Goal: Transaction & Acquisition: Subscribe to service/newsletter

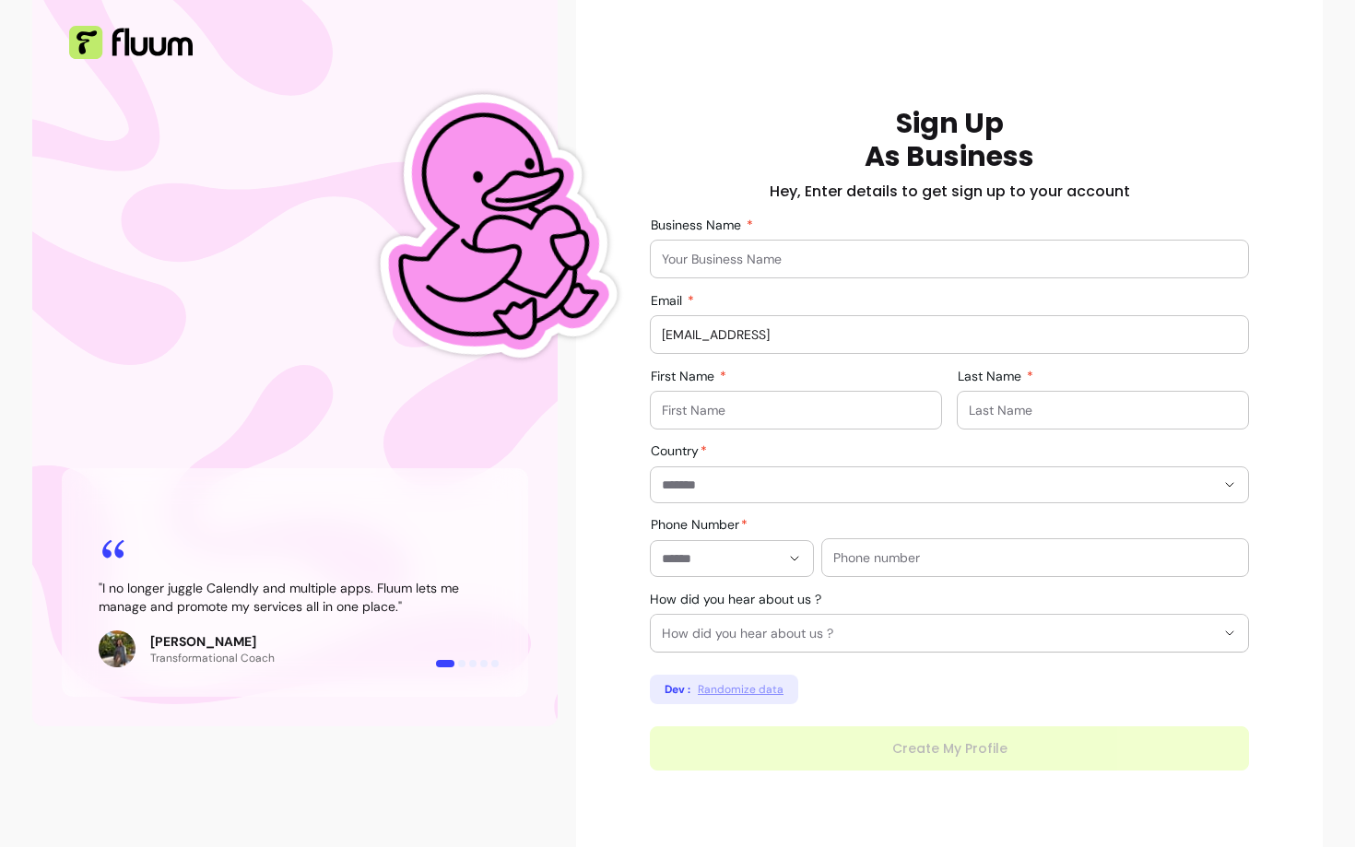
scroll to position [136, 0]
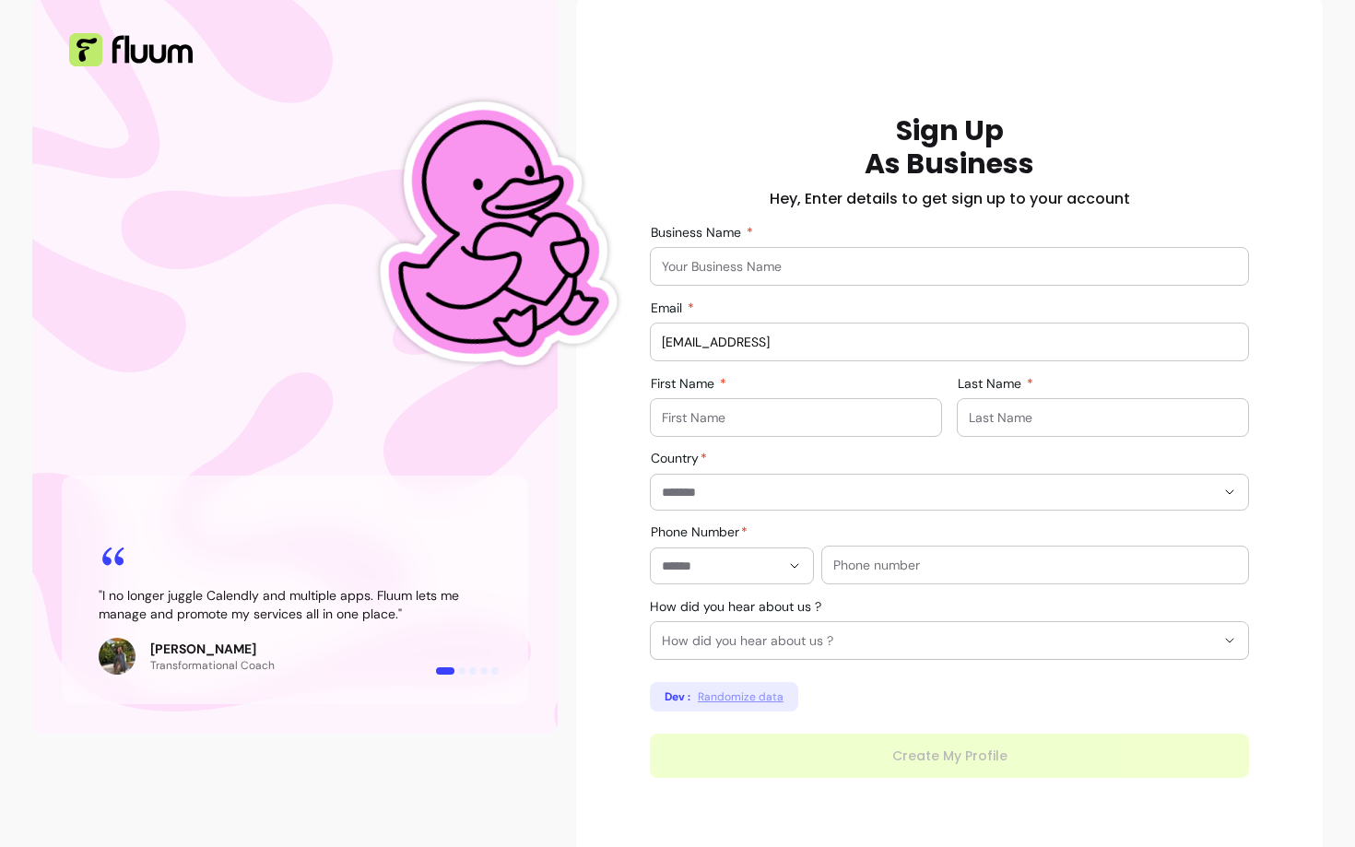
click at [726, 270] on input "Business Name" at bounding box center [949, 266] width 575 height 18
type input "Morelrob"
click at [697, 431] on div at bounding box center [796, 417] width 268 height 37
type input "[PERSON_NAME]"
click at [1043, 411] on input "Last Name" at bounding box center [1102, 417] width 268 height 18
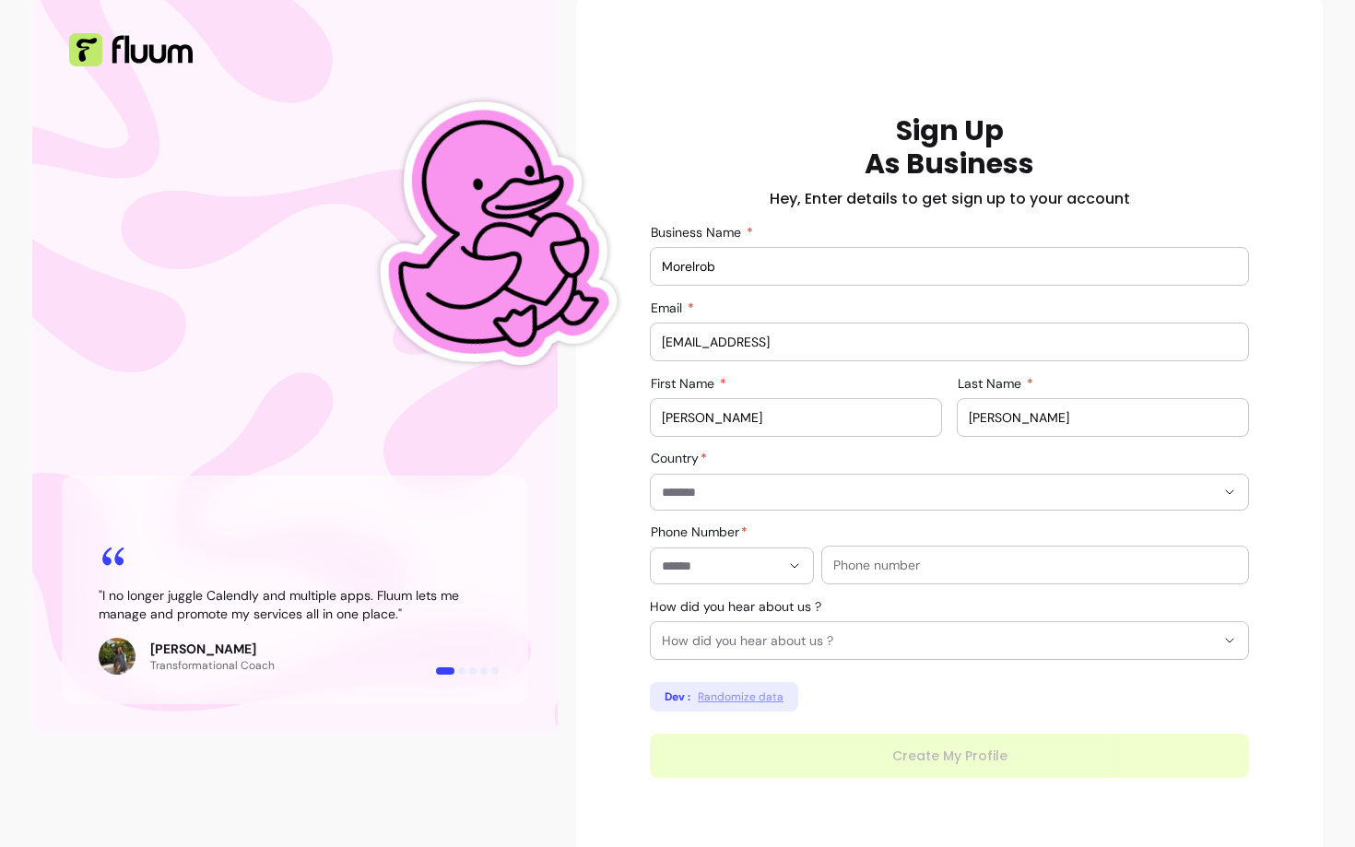
type input "[PERSON_NAME]"
click at [953, 503] on div at bounding box center [949, 492] width 575 height 35
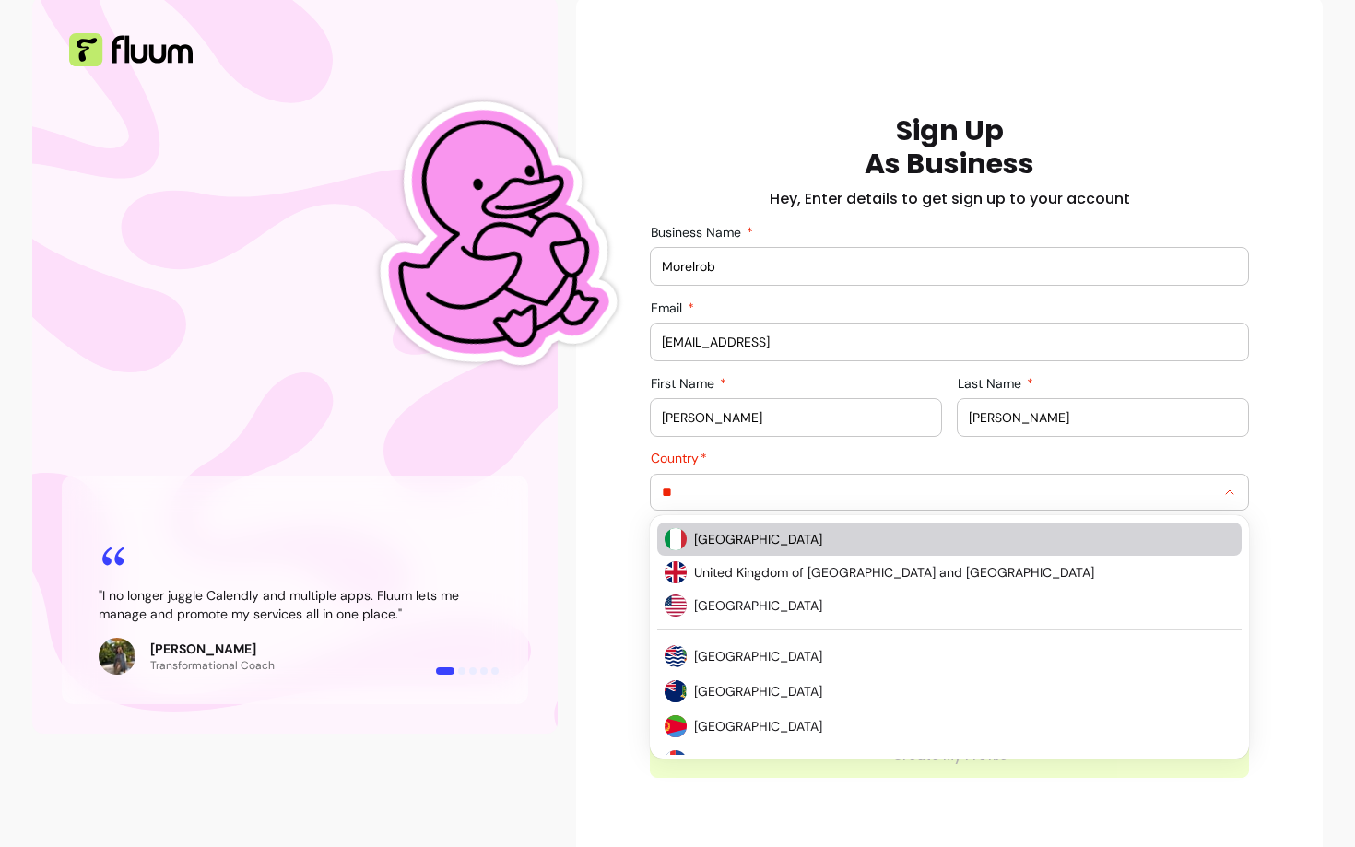
click at [890, 534] on span "[GEOGRAPHIC_DATA]" at bounding box center [955, 539] width 522 height 18
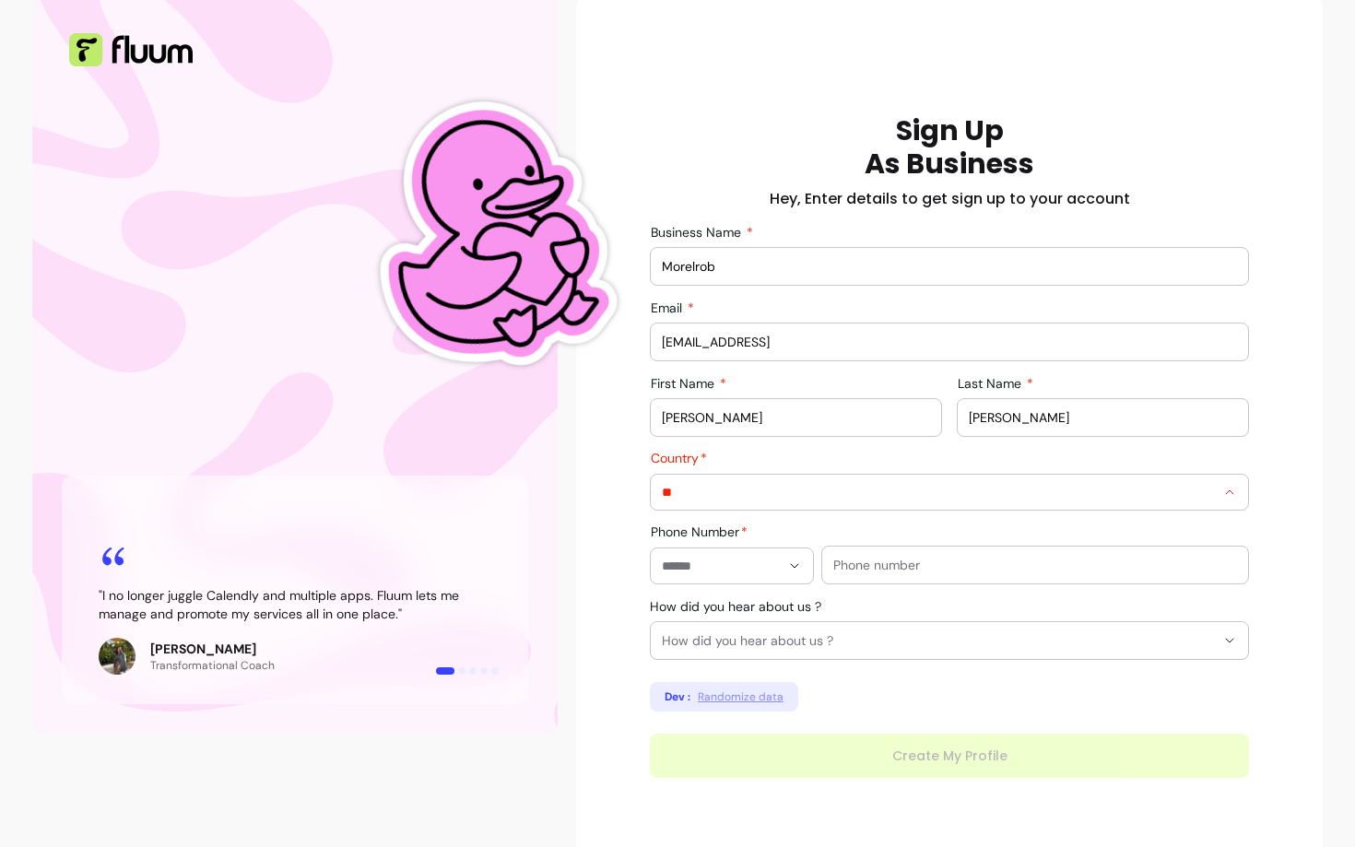
type input "*****"
type input "**********"
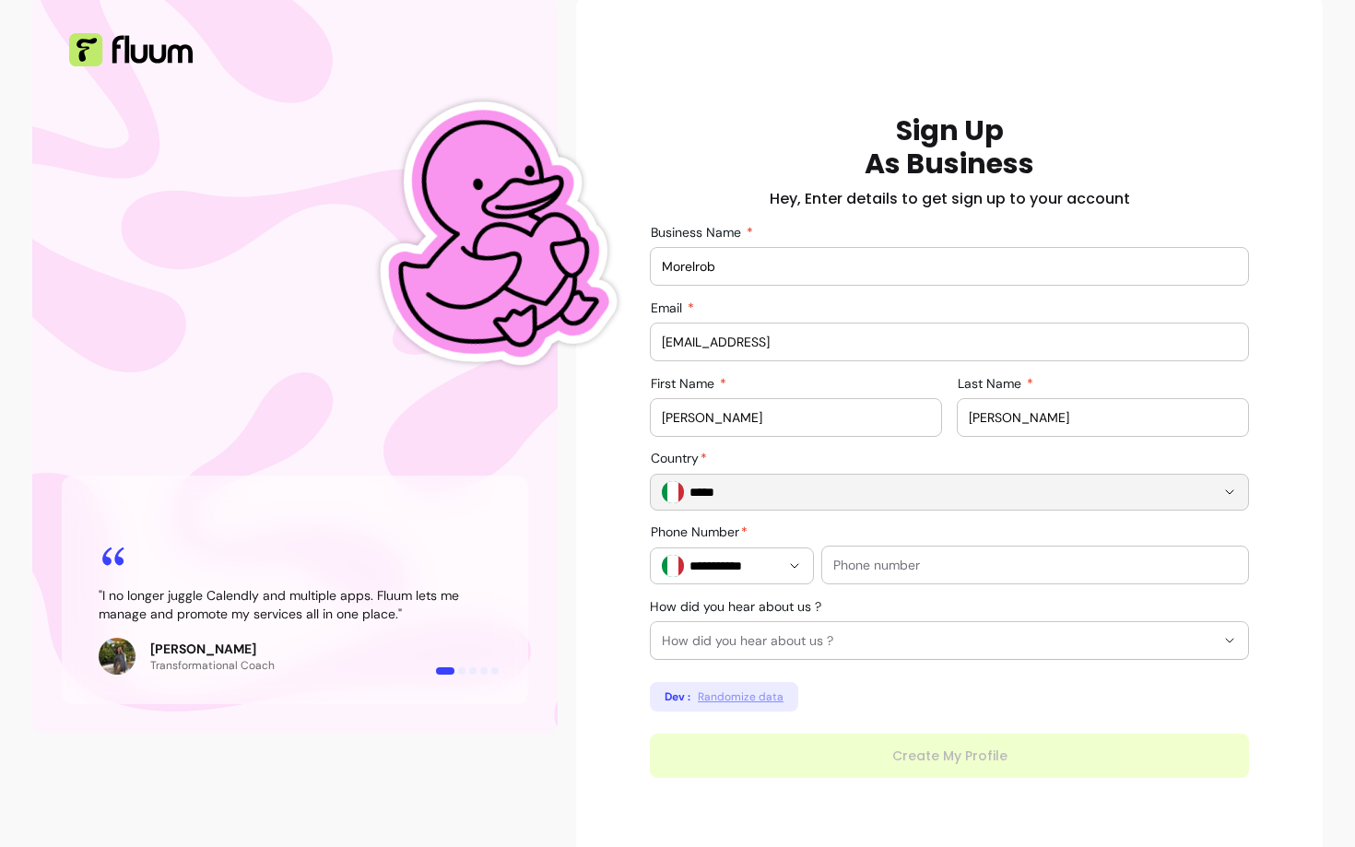
type input "*****"
click at [877, 577] on div at bounding box center [1035, 564] width 404 height 37
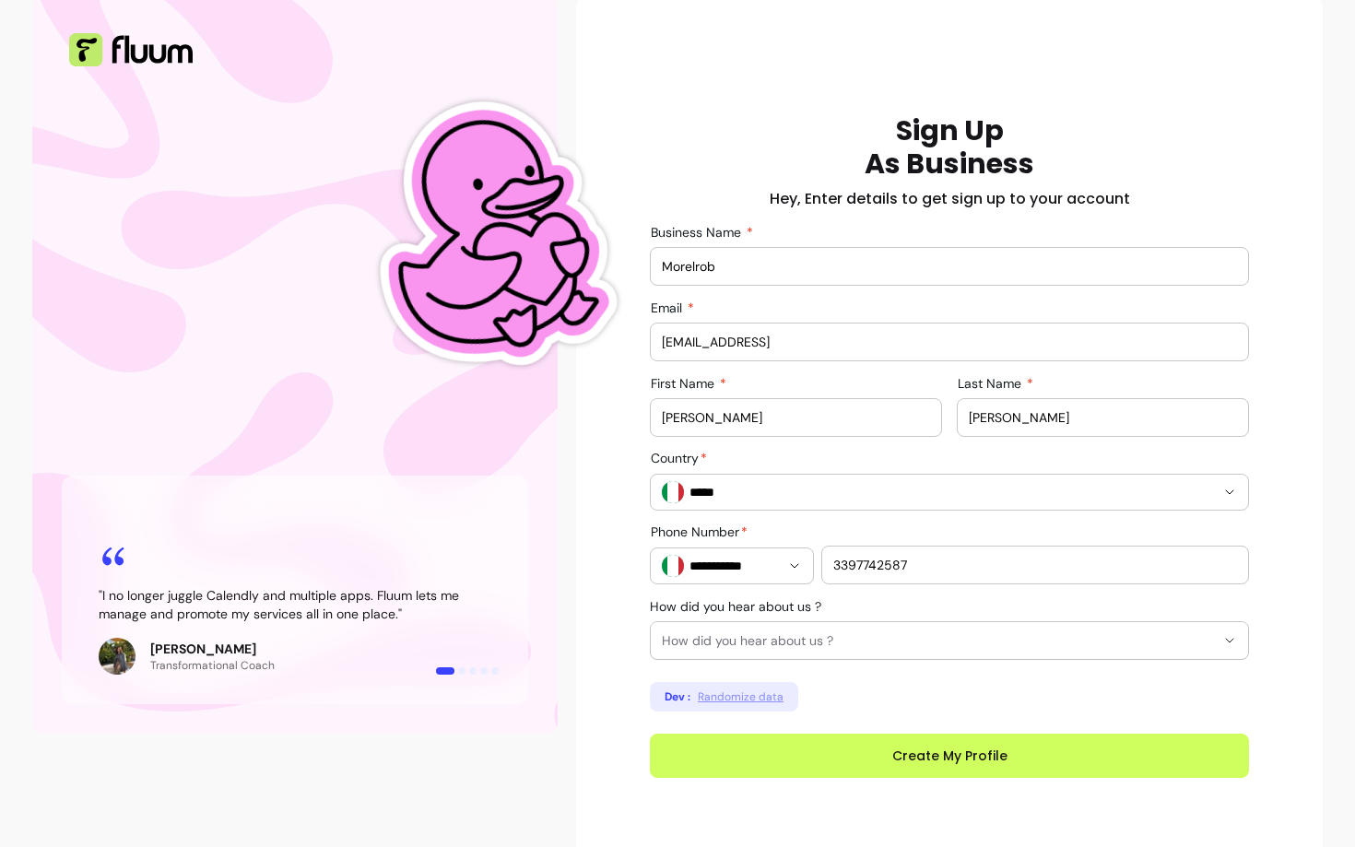
type input "3397742587"
click at [868, 644] on span "How did you hear about us ?" at bounding box center [938, 640] width 553 height 18
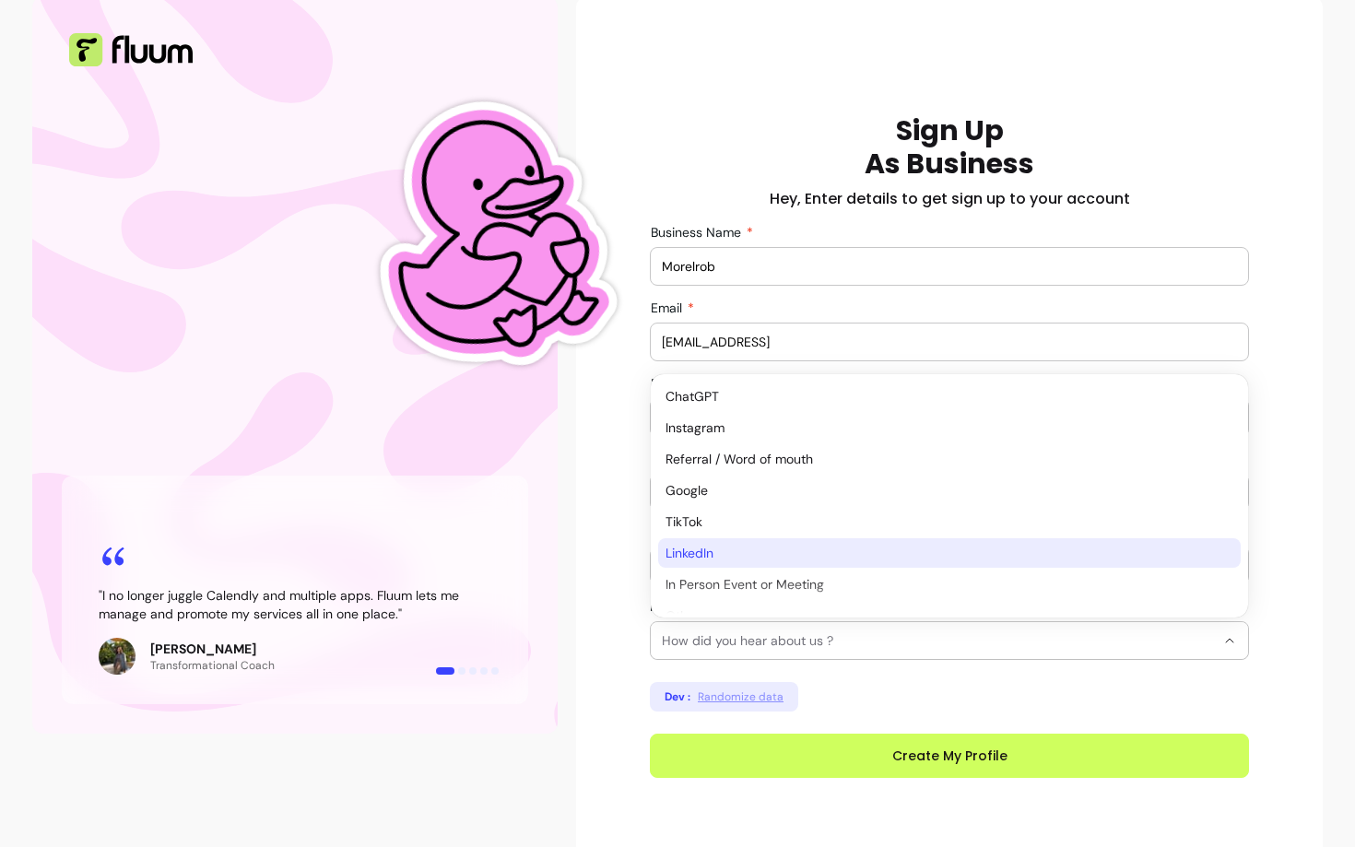
click at [731, 552] on span "LinkedIn" at bounding box center [939, 553] width 549 height 18
select select "********"
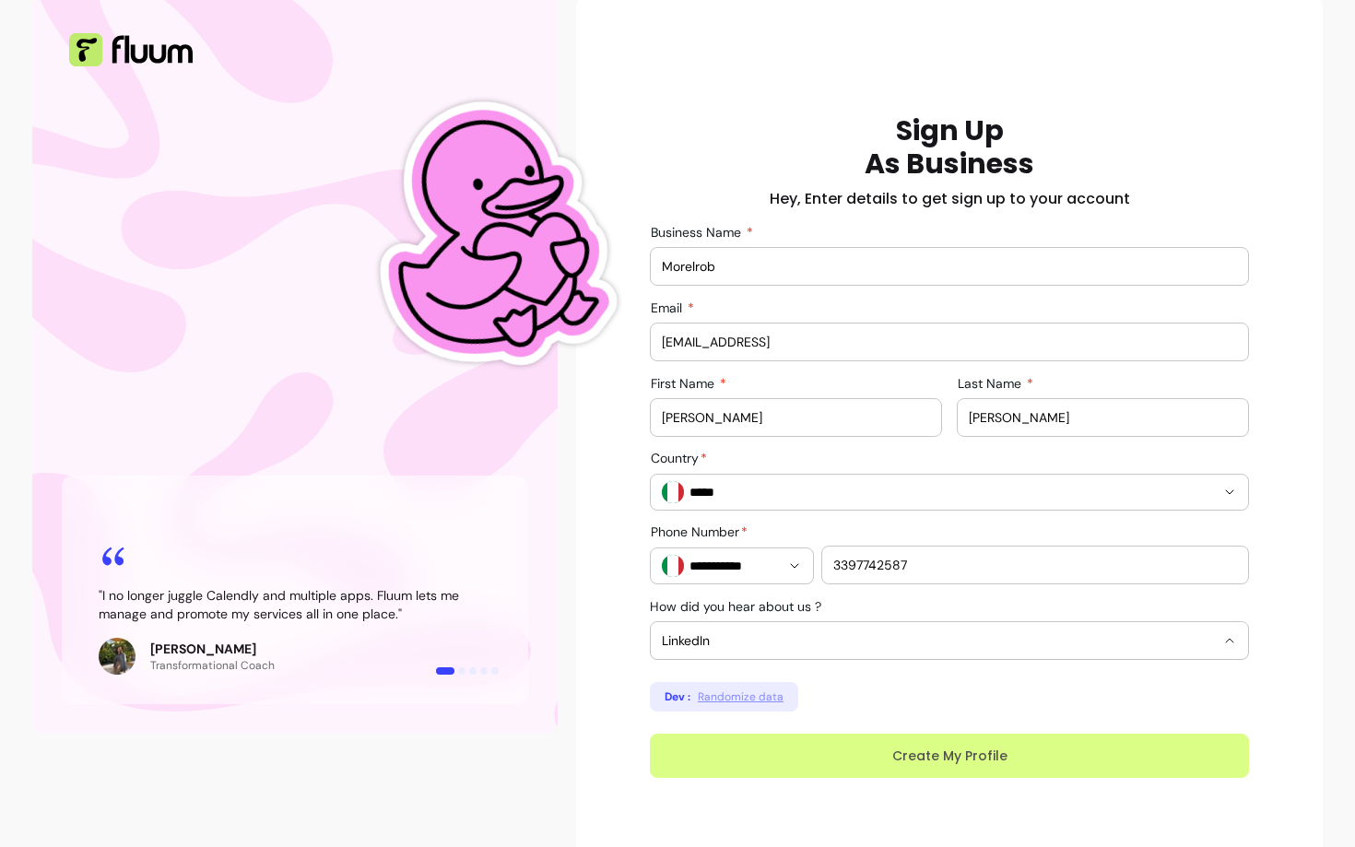
click at [807, 748] on button "Create My Profile" at bounding box center [949, 755] width 599 height 44
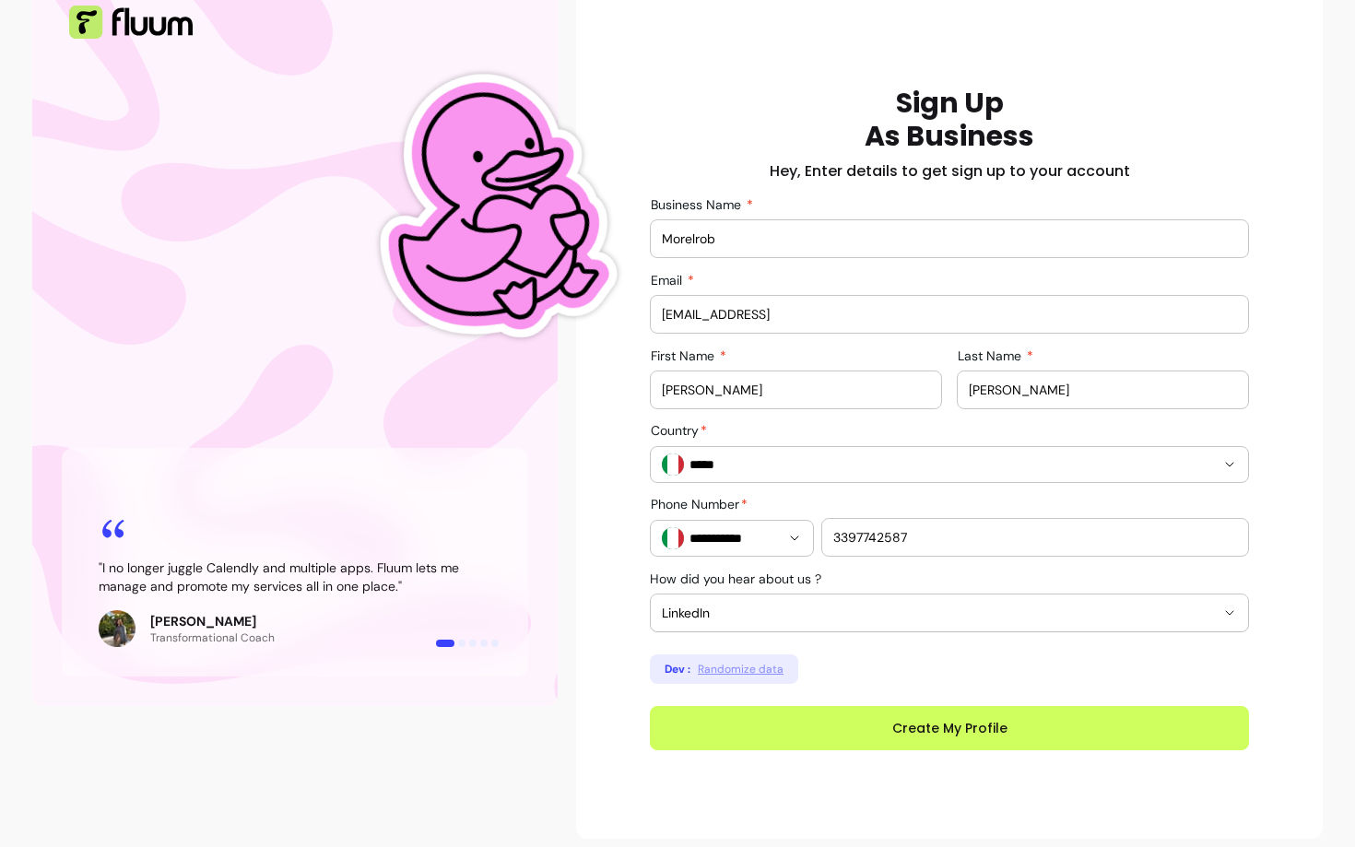
scroll to position [165, 0]
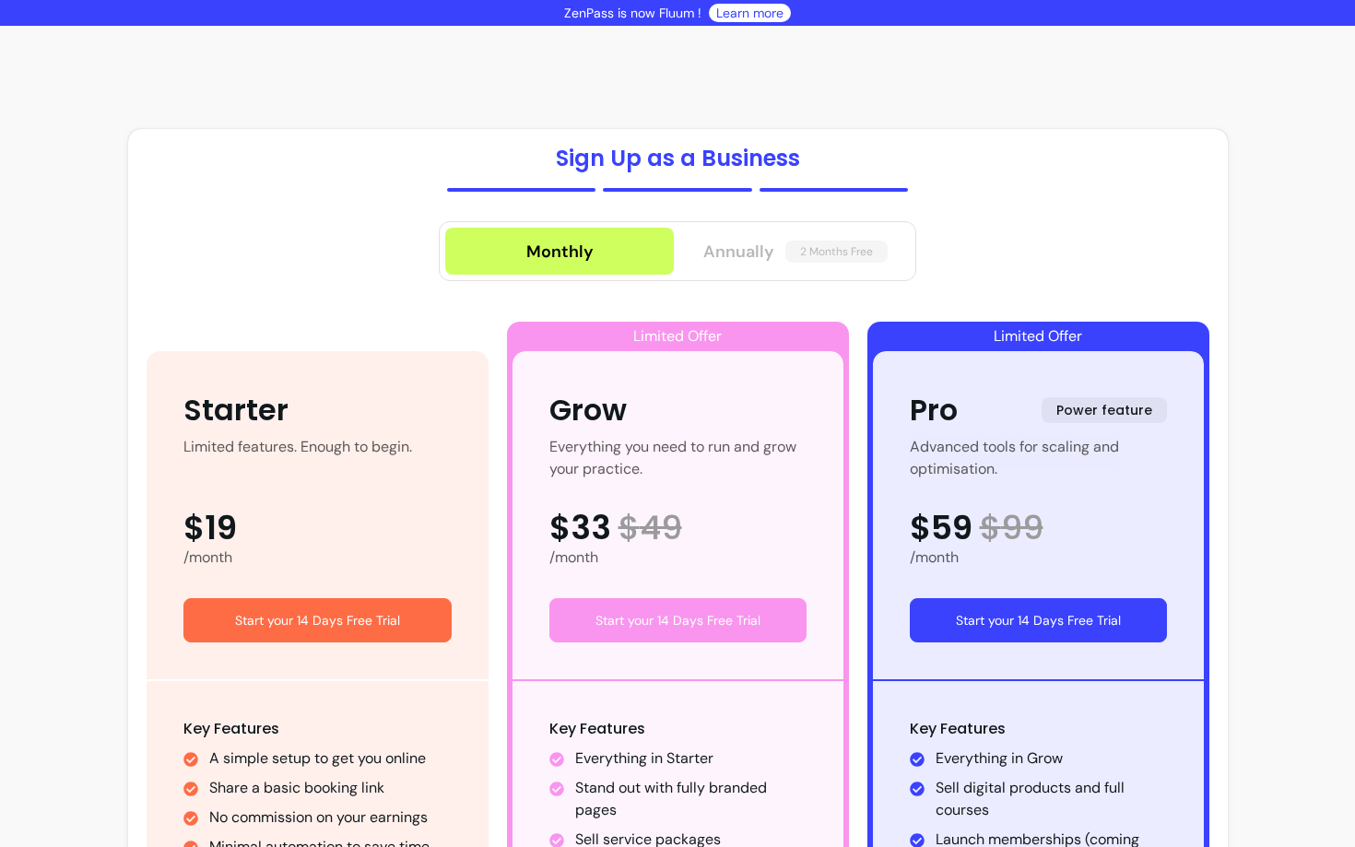
click at [752, 260] on span "Annually" at bounding box center [738, 252] width 71 height 26
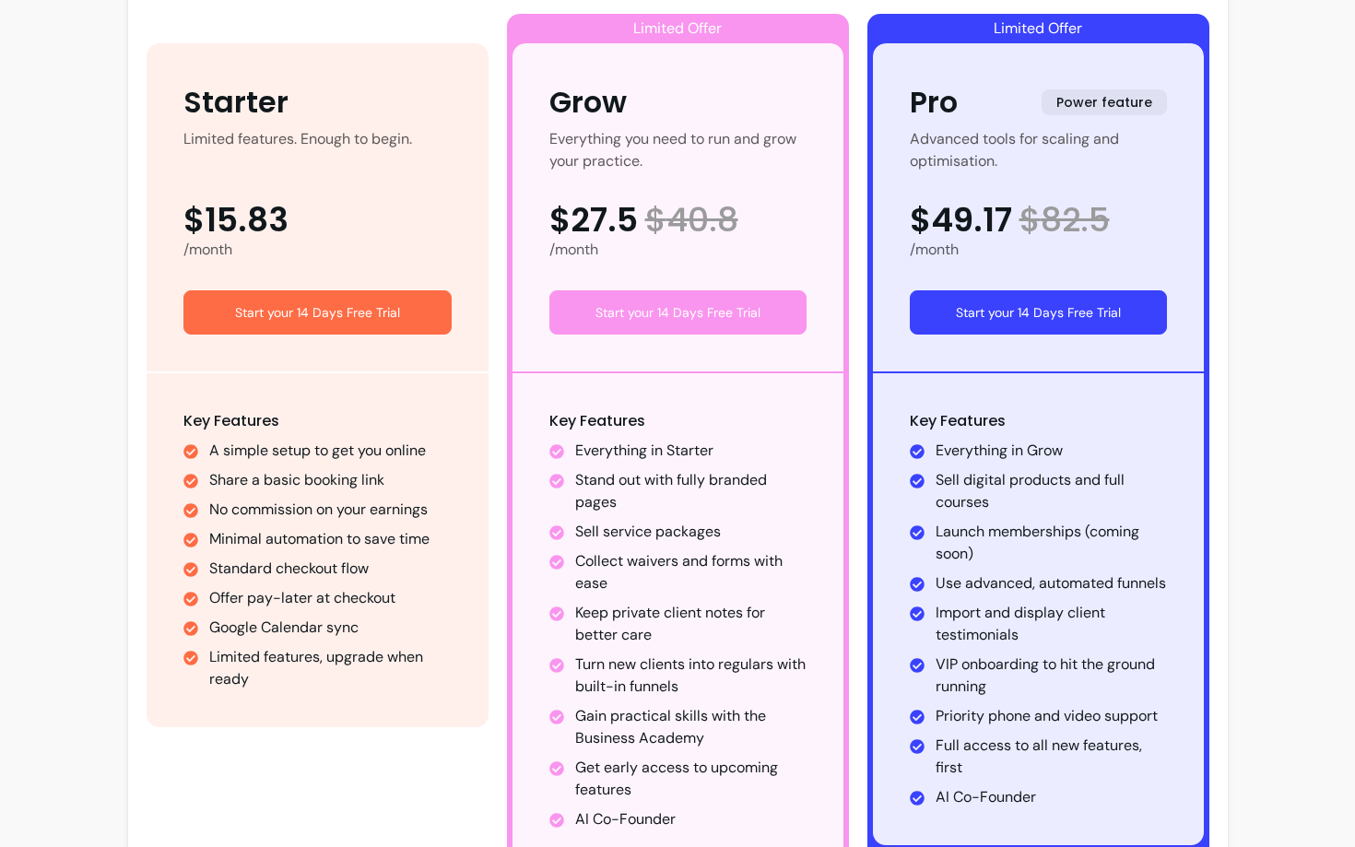
scroll to position [316, 0]
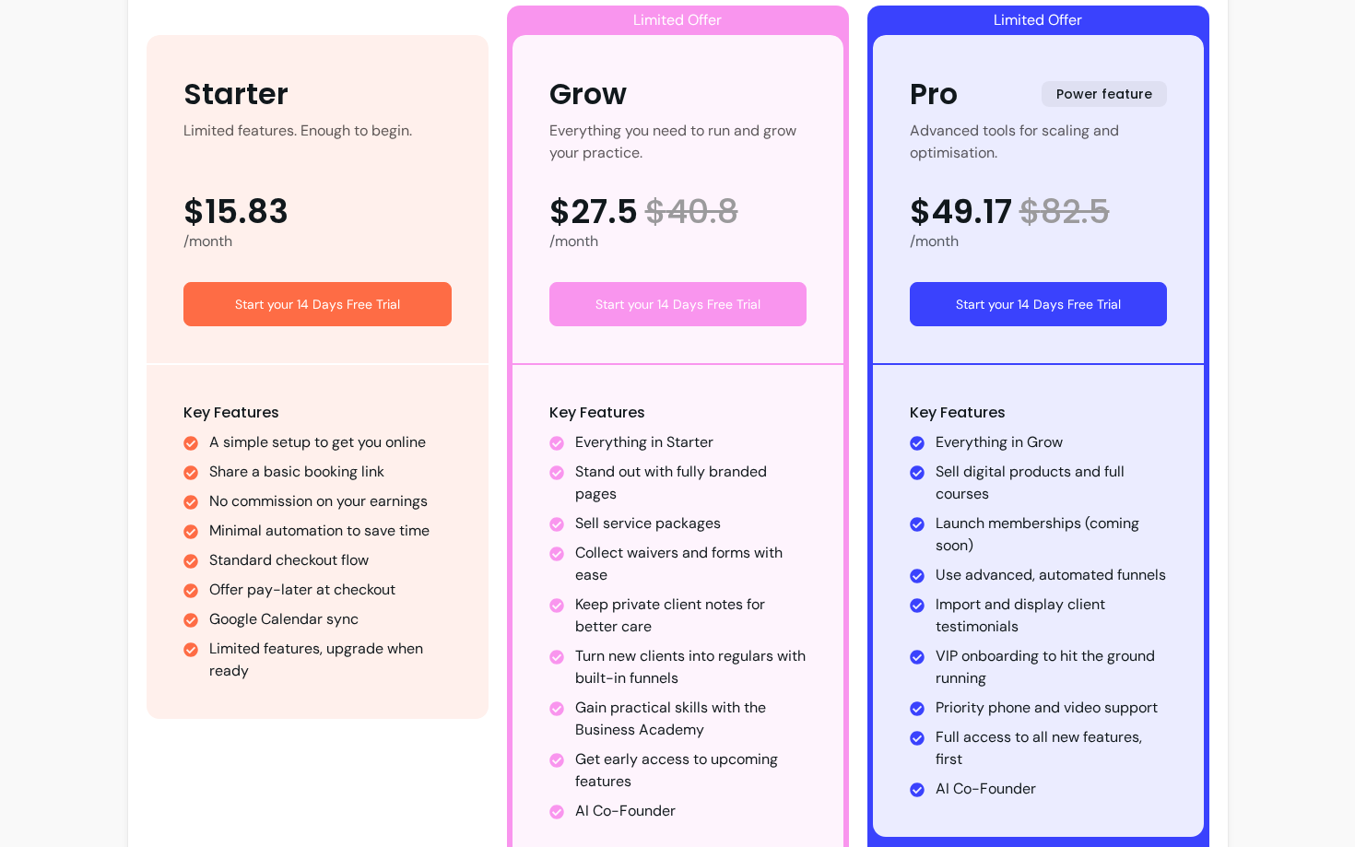
click at [1023, 304] on button "Start your 14 Days Free Trial" at bounding box center [1037, 304] width 257 height 44
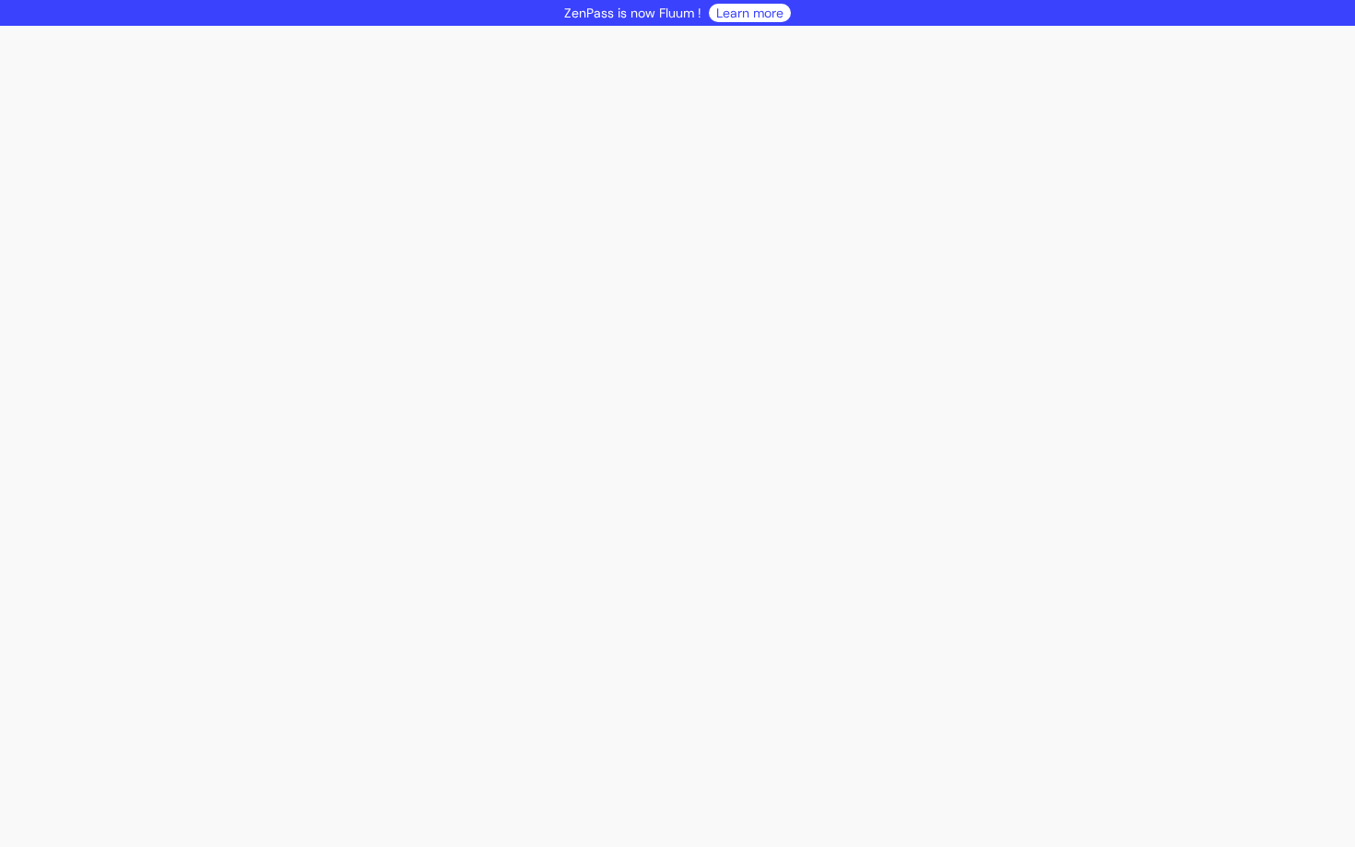
click at [1276, 244] on div at bounding box center [677, 436] width 1355 height 821
